Goal: Find specific page/section

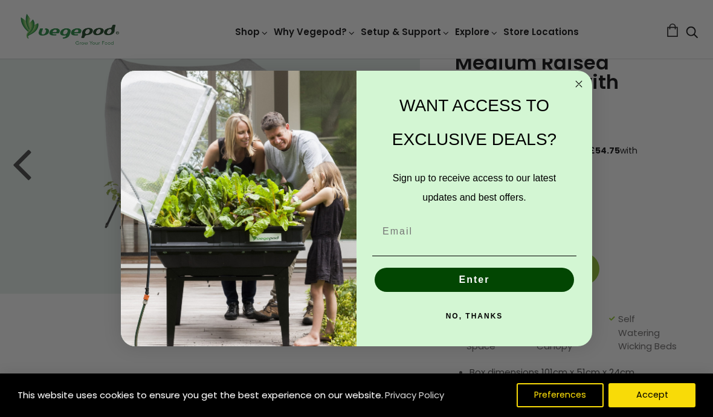
click at [585, 85] on circle "Close dialog" at bounding box center [579, 84] width 14 height 14
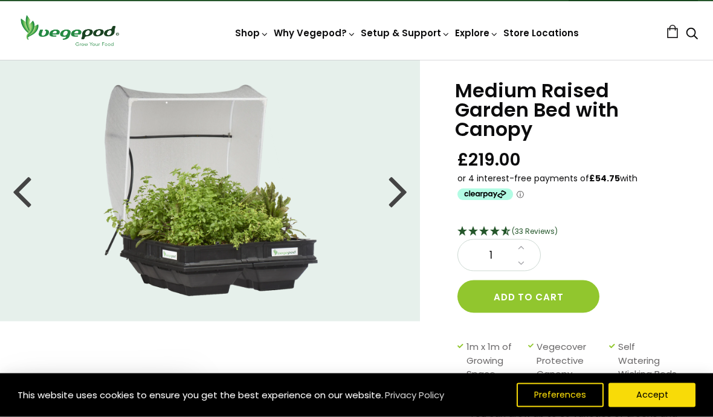
scroll to position [27, 0]
click at [399, 188] on div at bounding box center [397, 190] width 19 height 54
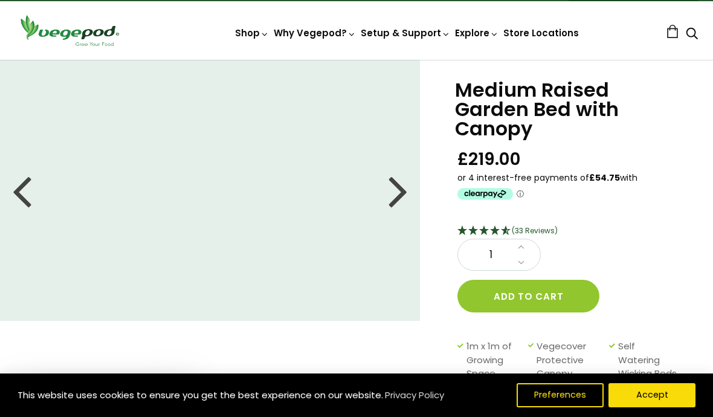
click at [25, 186] on div at bounding box center [21, 190] width 19 height 54
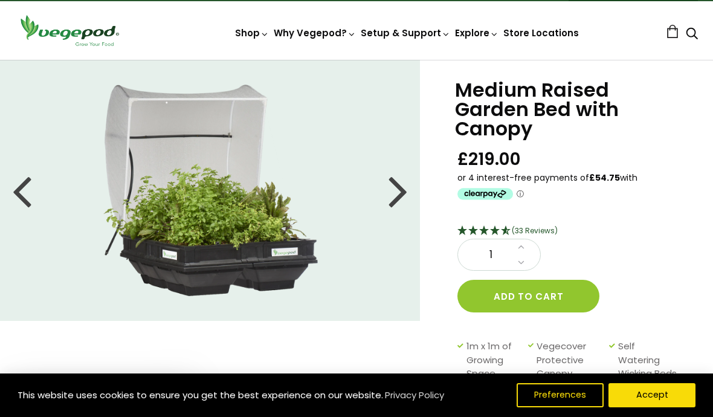
click at [25, 187] on div at bounding box center [21, 190] width 19 height 54
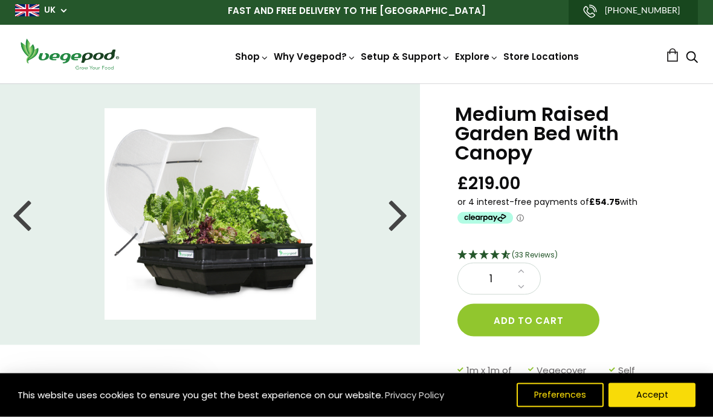
scroll to position [0, 0]
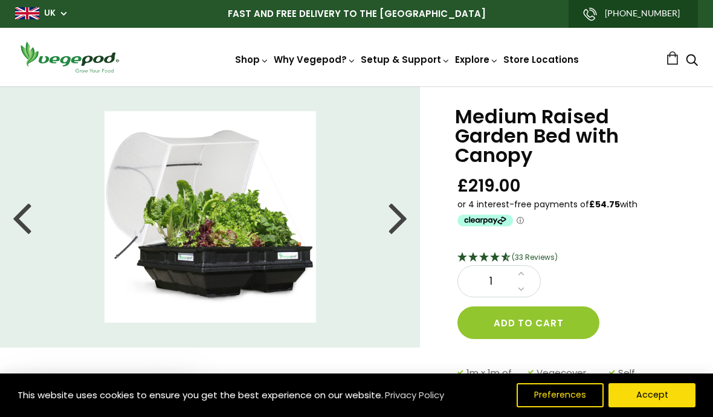
click at [61, 10] on span "UK" at bounding box center [40, 12] width 51 height 11
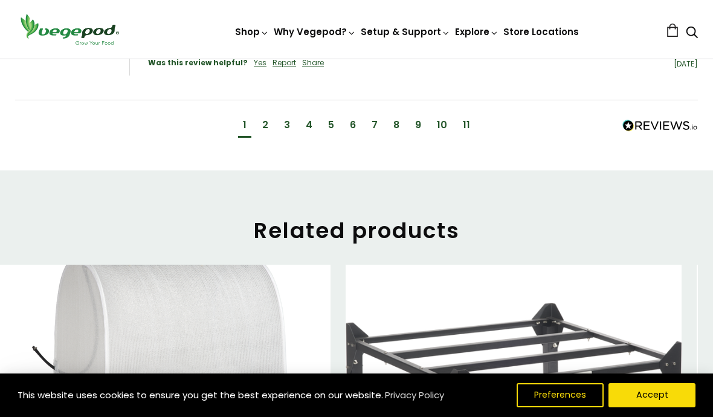
scroll to position [1606, 0]
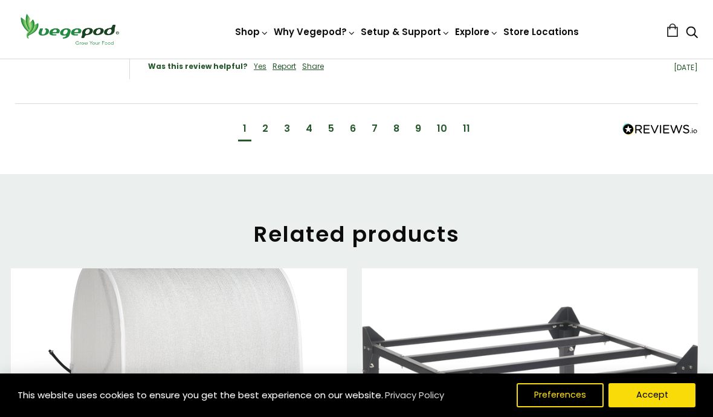
click at [553, 32] on link "Store Locations" at bounding box center [540, 31] width 75 height 13
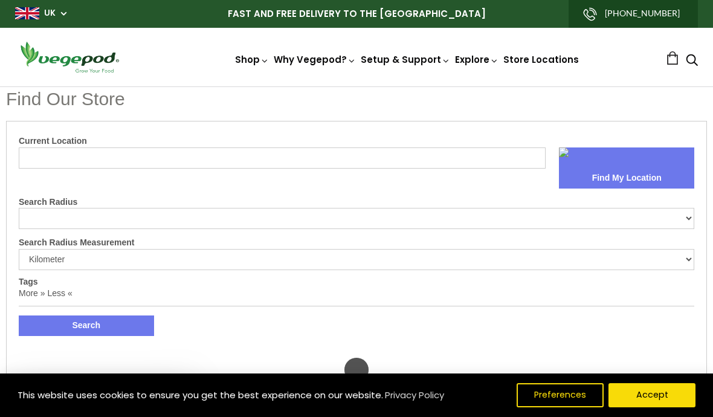
select select "m"
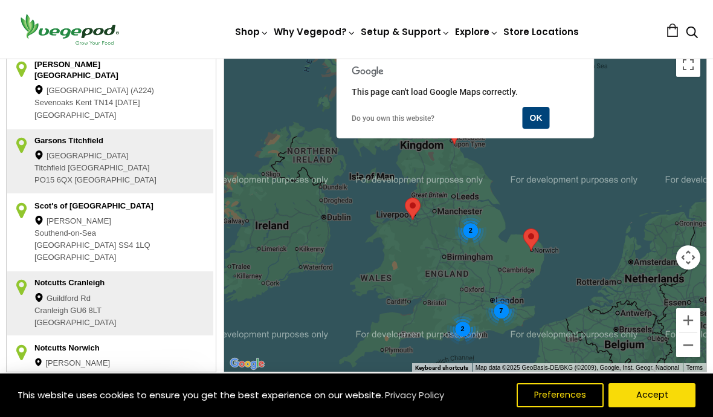
scroll to position [345, 0]
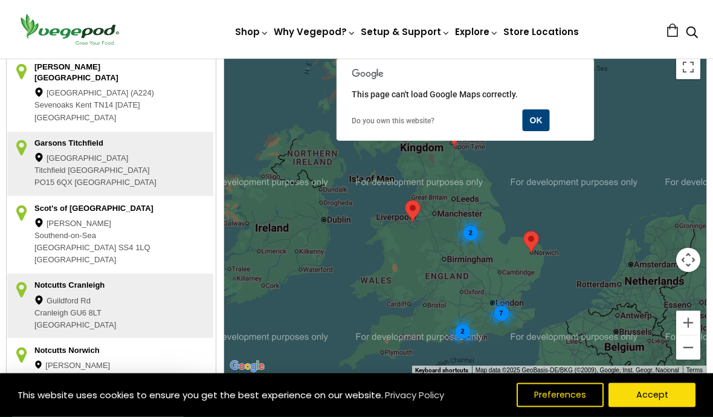
click at [189, 293] on li "Notcutts Cranleigh Guildford Rd Cranleigh GU6 8LT United Kingdom Ph: 01483 2742…" at bounding box center [110, 306] width 207 height 65
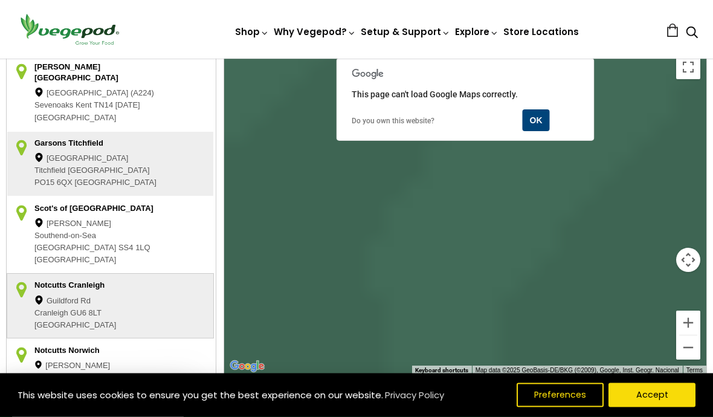
scroll to position [345, 0]
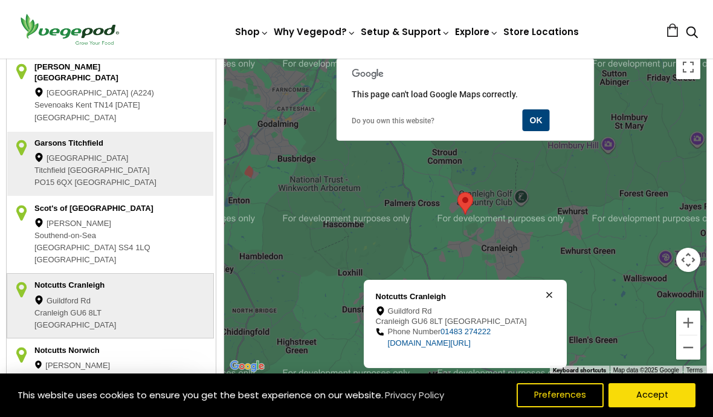
click at [556, 283] on div "Notcutts Cranleigh Guildford Rd Cranleigh GU6 8LT United Kingdom Phone Number 0…" at bounding box center [465, 324] width 203 height 88
click at [551, 285] on div "Notcutts Cranleigh Guildford Rd Cranleigh GU6 8LT United Kingdom Phone Number 0…" at bounding box center [465, 324] width 203 height 88
click at [542, 115] on button "OK" at bounding box center [535, 120] width 27 height 22
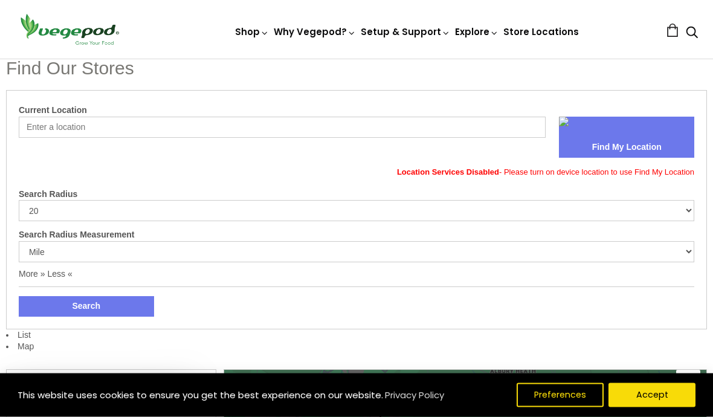
scroll to position [0, 0]
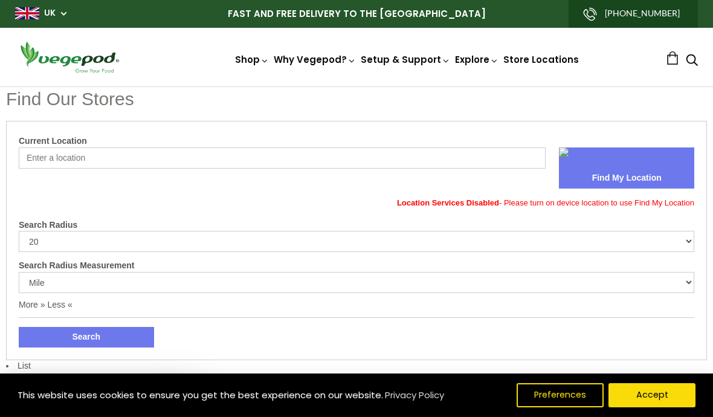
click at [590, 79] on header "Shop Vegepod Bundles Vegepods Stands & Trolleys Kitchen Garden Accessories & Ot…" at bounding box center [356, 57] width 713 height 59
click at [476, 169] on link "Kitchen Garden Assembly" at bounding box center [438, 173] width 165 height 31
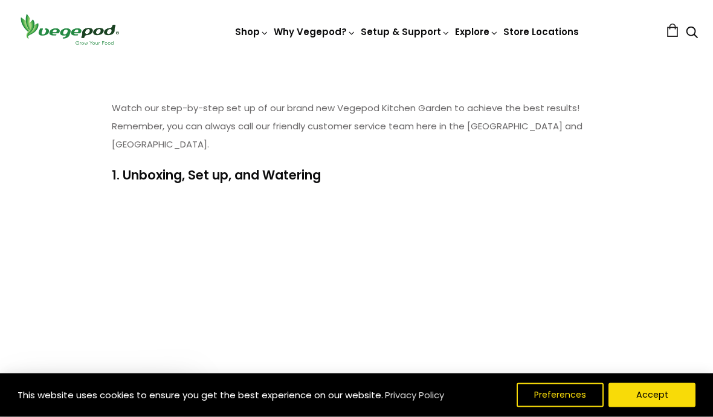
scroll to position [110, 0]
click at [356, 59] on img at bounding box center [356, 59] width 0 height 0
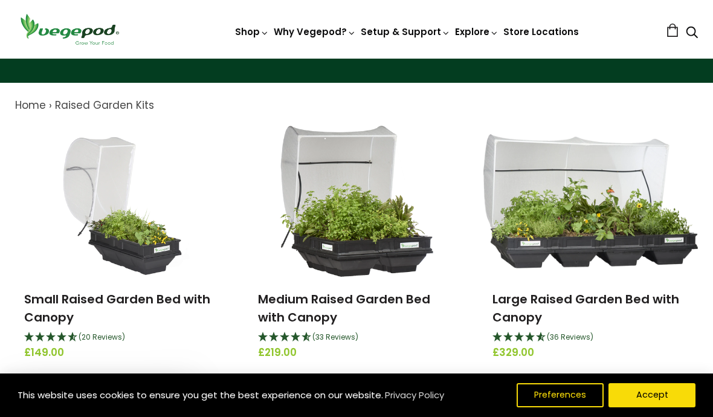
scroll to position [102, 0]
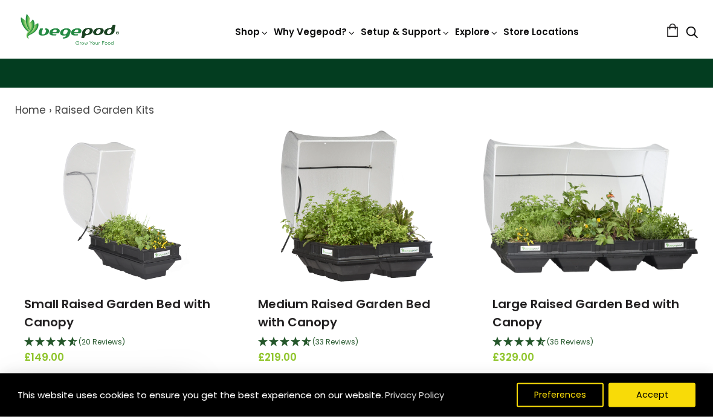
click at [355, 83] on div "Raised Garden Kits" at bounding box center [356, 39] width 713 height 98
